Goal: Navigation & Orientation: Find specific page/section

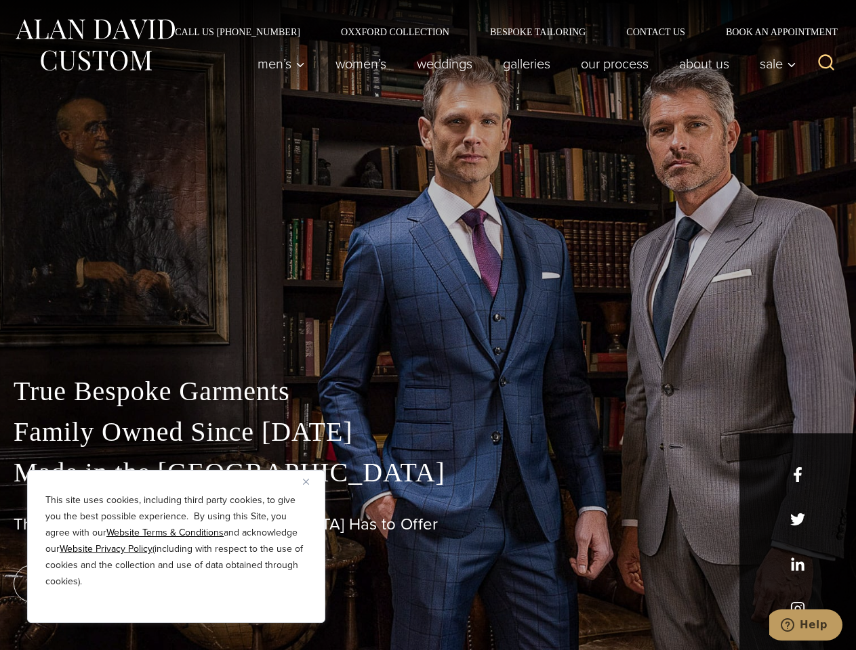
click at [428, 325] on div "True Bespoke Garments Family Owned Since [DATE] Made in [GEOGRAPHIC_DATA] The B…" at bounding box center [428, 477] width 856 height 347
click at [311, 482] on button "Close" at bounding box center [311, 482] width 16 height 16
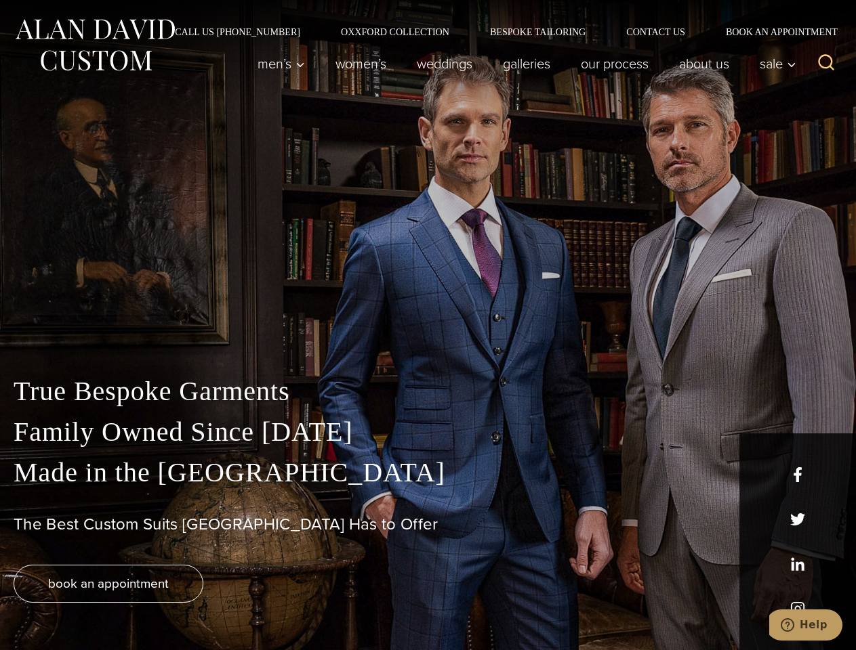
click at [176, 605] on div "True Bespoke Garments Family Owned Since [DATE] Made in [GEOGRAPHIC_DATA] The B…" at bounding box center [428, 510] width 856 height 279
click at [826, 64] on icon "Search" at bounding box center [826, 63] width 20 height 20
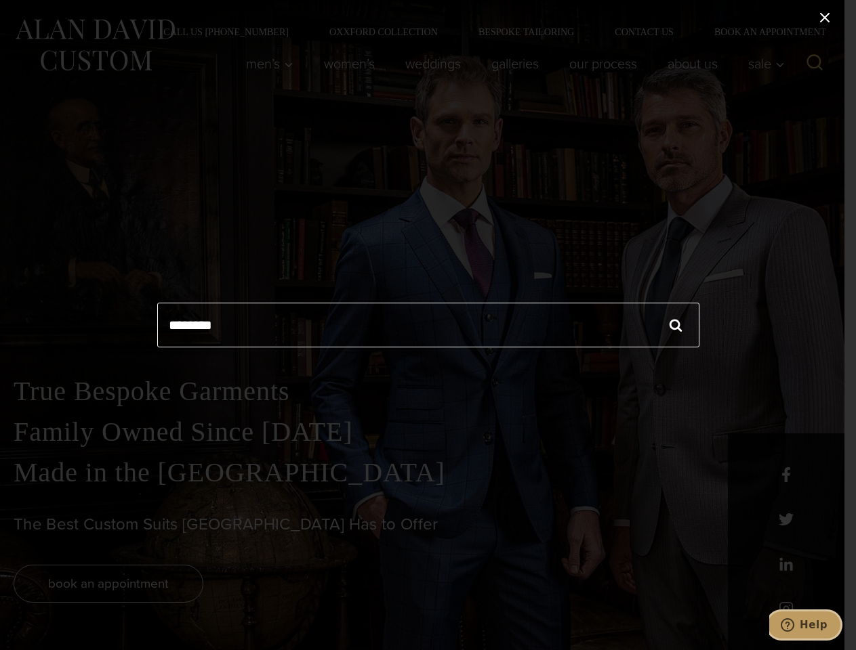
click at [794, 625] on icon "Help" at bounding box center [788, 626] width 14 height 14
